Goal: Task Accomplishment & Management: Complete application form

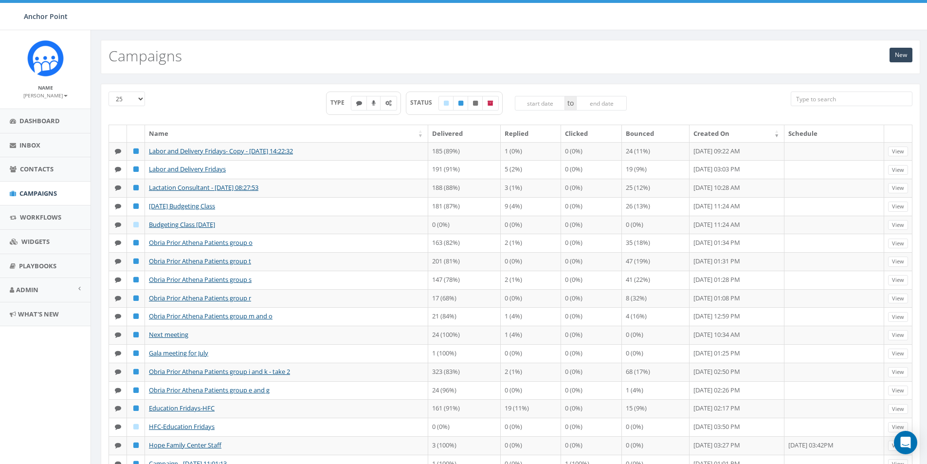
click at [825, 99] on input "search" at bounding box center [852, 98] width 122 height 15
click at [46, 165] on span "Contacts" at bounding box center [37, 168] width 34 height 9
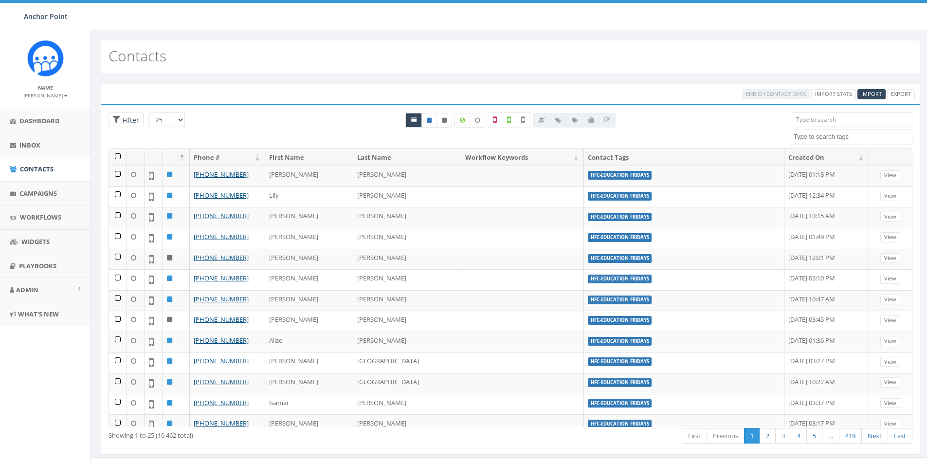
select select
click at [868, 91] on span "Import" at bounding box center [871, 93] width 20 height 7
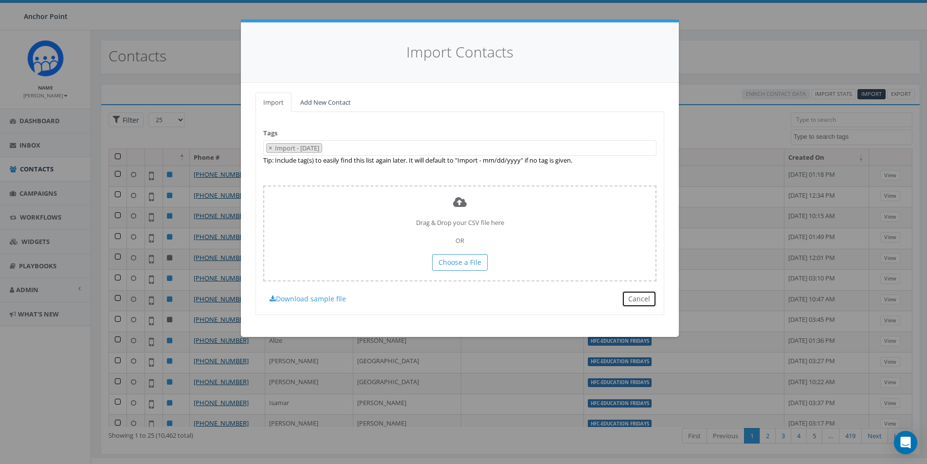
click at [642, 297] on button "Cancel" at bounding box center [639, 299] width 35 height 17
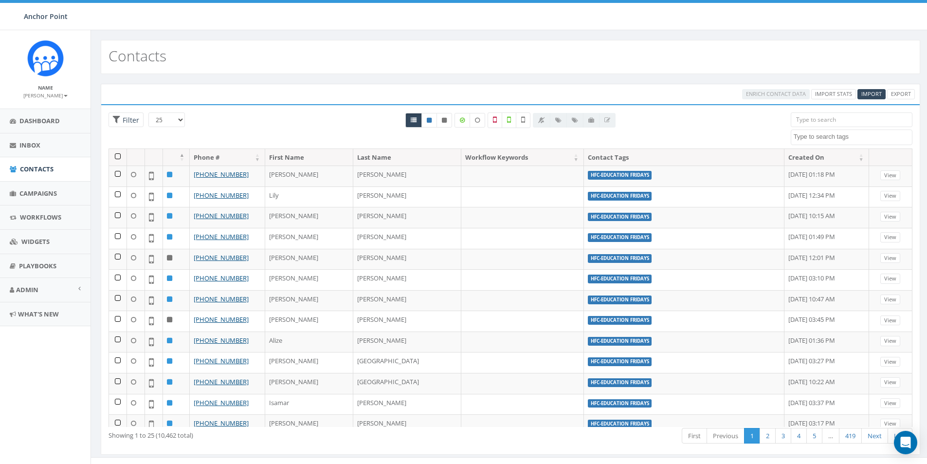
click at [803, 122] on input "search" at bounding box center [852, 119] width 122 height 15
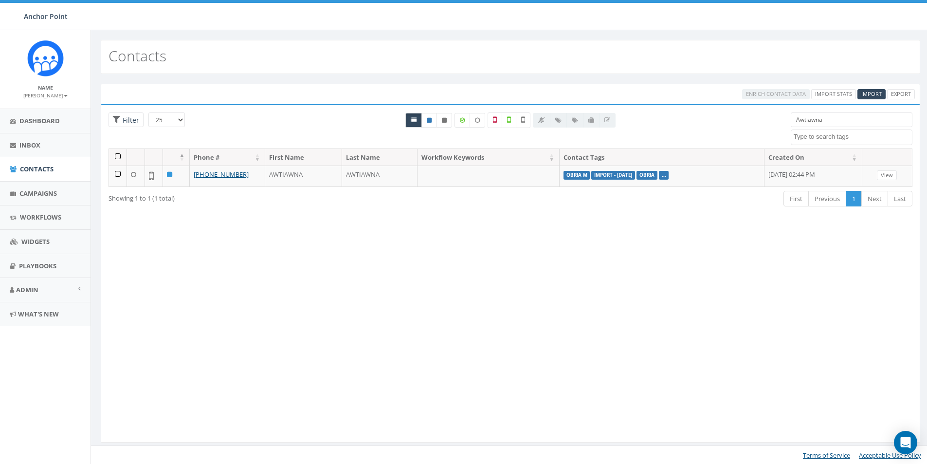
drag, startPoint x: 835, startPoint y: 119, endPoint x: 778, endPoint y: 119, distance: 57.4
click at [778, 119] on div "25 50 100 Filter All 0 contact(s) on current page All 1 contact(s) filtered Awt…" at bounding box center [510, 130] width 819 height 36
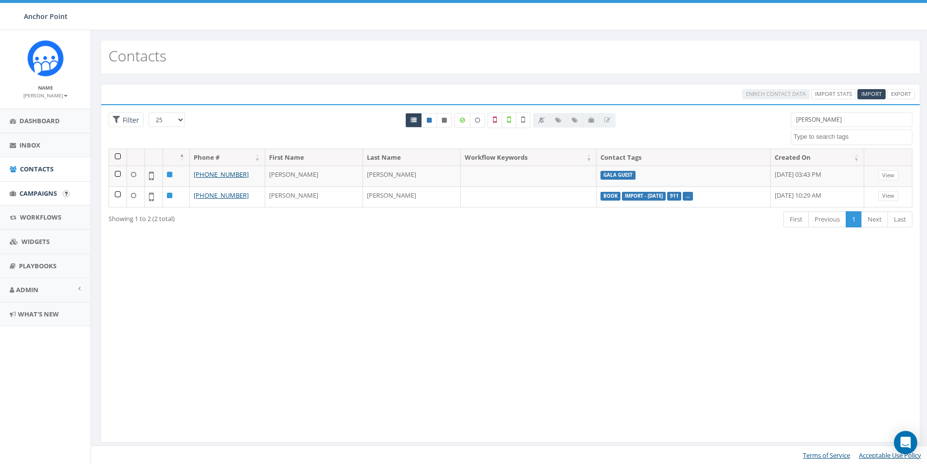
type input "tidwell"
click at [46, 192] on span "Campaigns" at bounding box center [37, 193] width 37 height 9
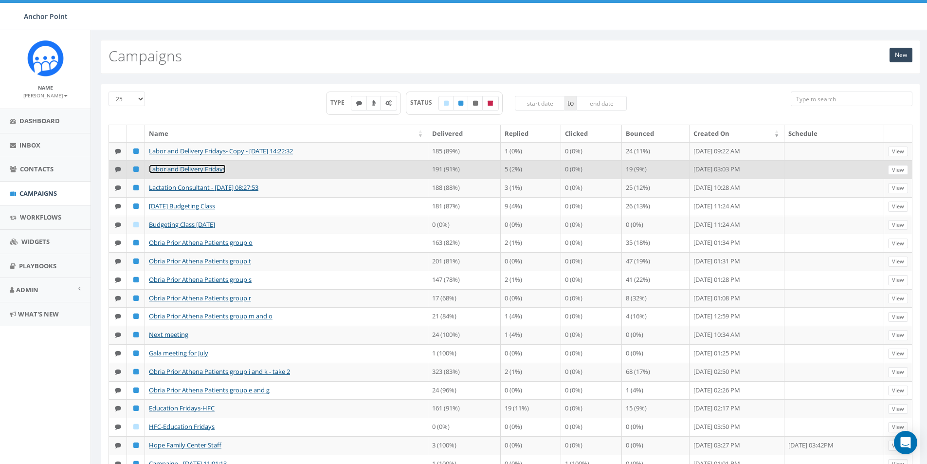
click at [211, 170] on link "Labor and Delivery Fridays" at bounding box center [187, 168] width 77 height 9
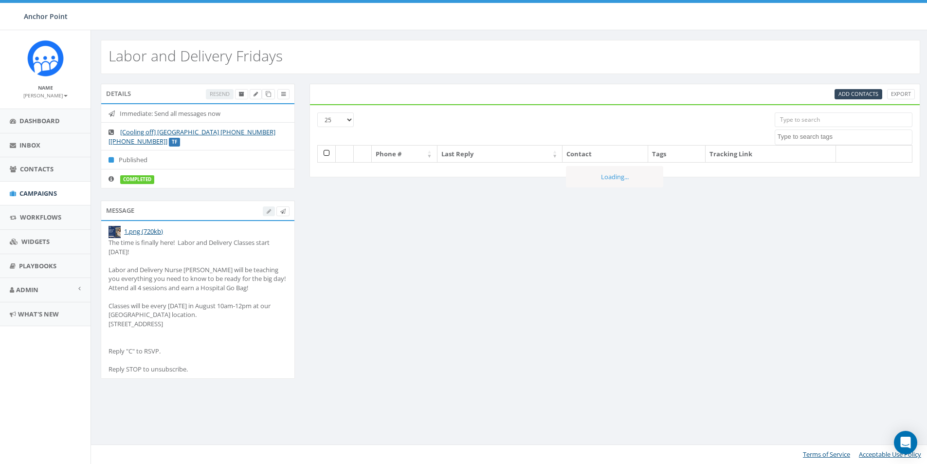
select select
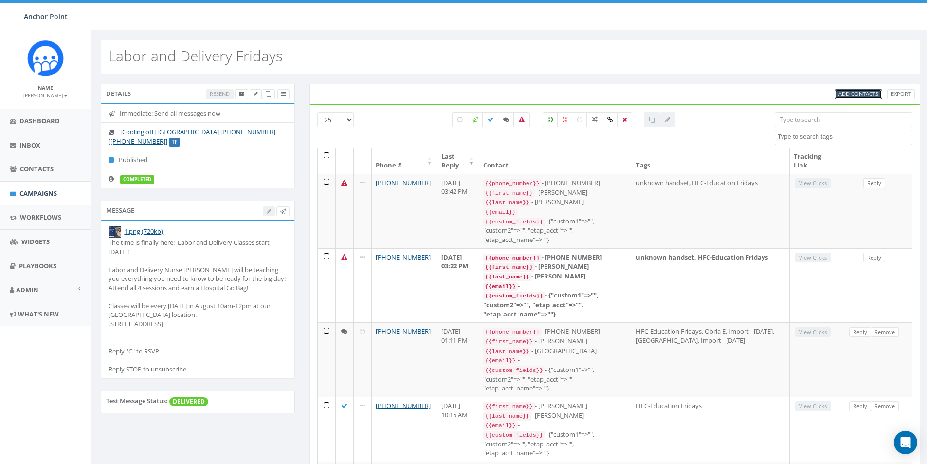
click at [860, 94] on span "Add Contacts" at bounding box center [859, 93] width 40 height 7
select select
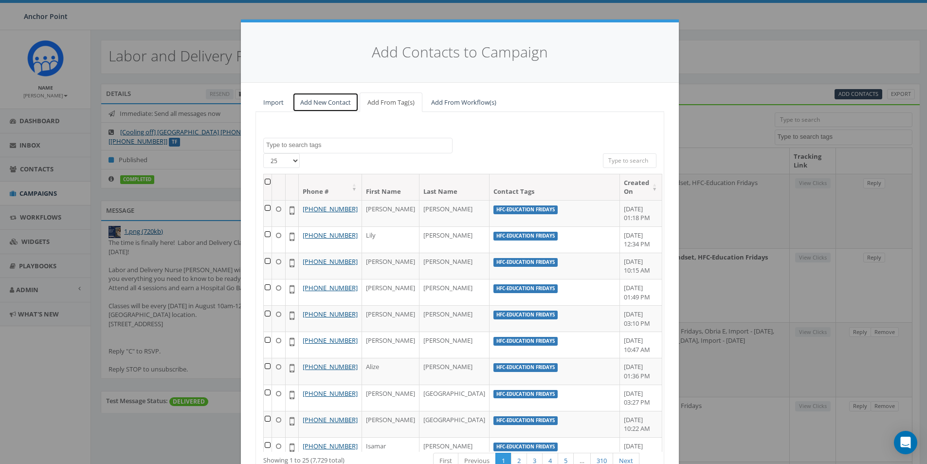
click at [331, 107] on link "Add New Contact" at bounding box center [325, 102] width 66 height 20
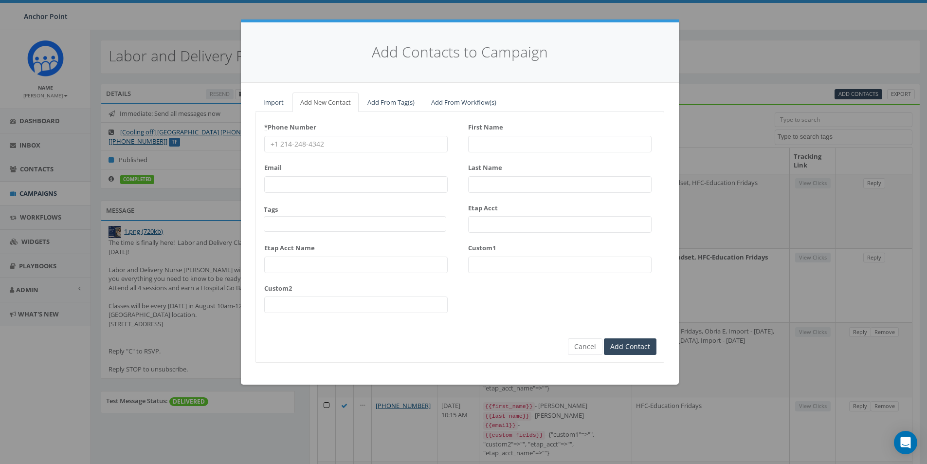
click at [303, 141] on input "* Phone Number" at bounding box center [355, 144] width 183 height 17
type input "[PHONE_NUMBER]"
click at [285, 226] on span at bounding box center [355, 224] width 182 height 16
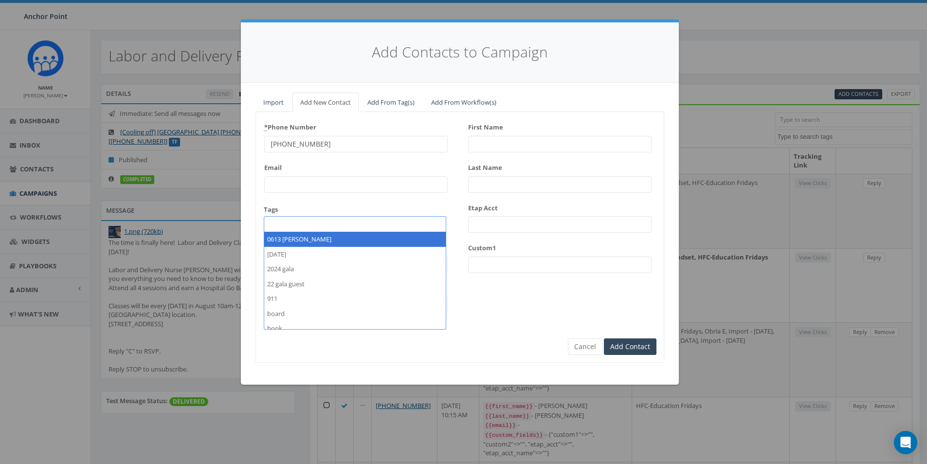
type input "AWTIAWNA"
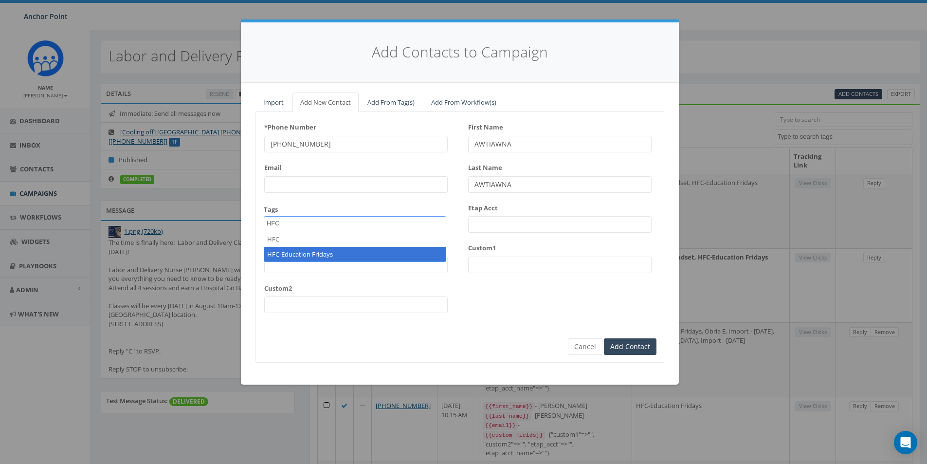
type textarea "HFC"
select select "HFC-Education Fridays"
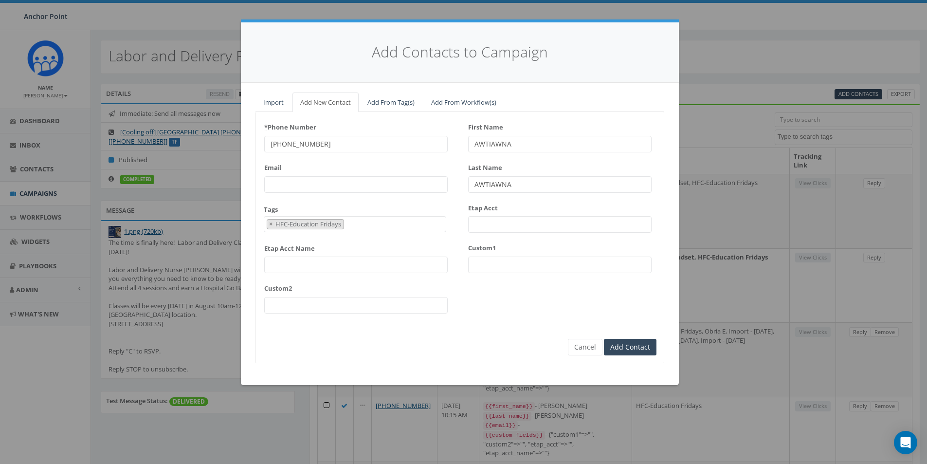
drag, startPoint x: 513, startPoint y: 184, endPoint x: 467, endPoint y: 186, distance: 46.8
click at [467, 186] on div "* Phone Number [PHONE_NUMBER] Email Tags 0613 Donor Dinner [DATE] 2024 gala 22 …" at bounding box center [460, 219] width 408 height 201
type input "[PERSON_NAME]"
click at [620, 344] on input "Add Contact" at bounding box center [630, 347] width 53 height 17
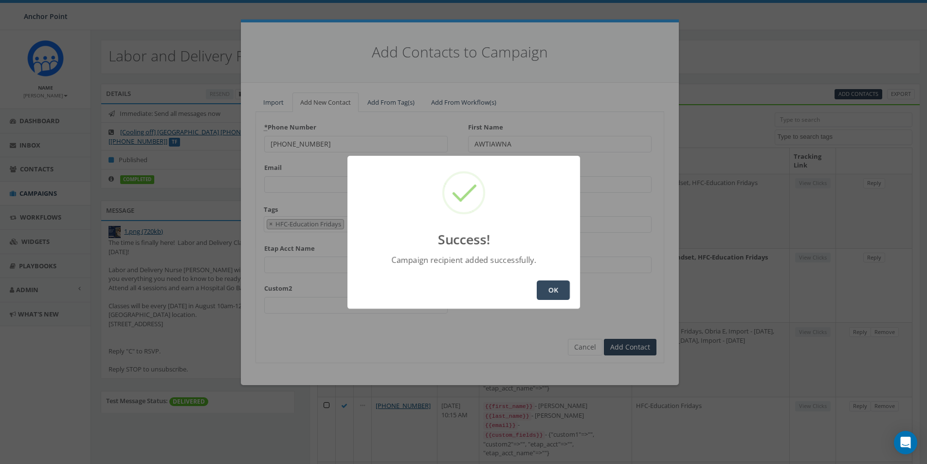
click at [542, 284] on button "OK" at bounding box center [553, 289] width 33 height 19
